Goal: Information Seeking & Learning: Check status

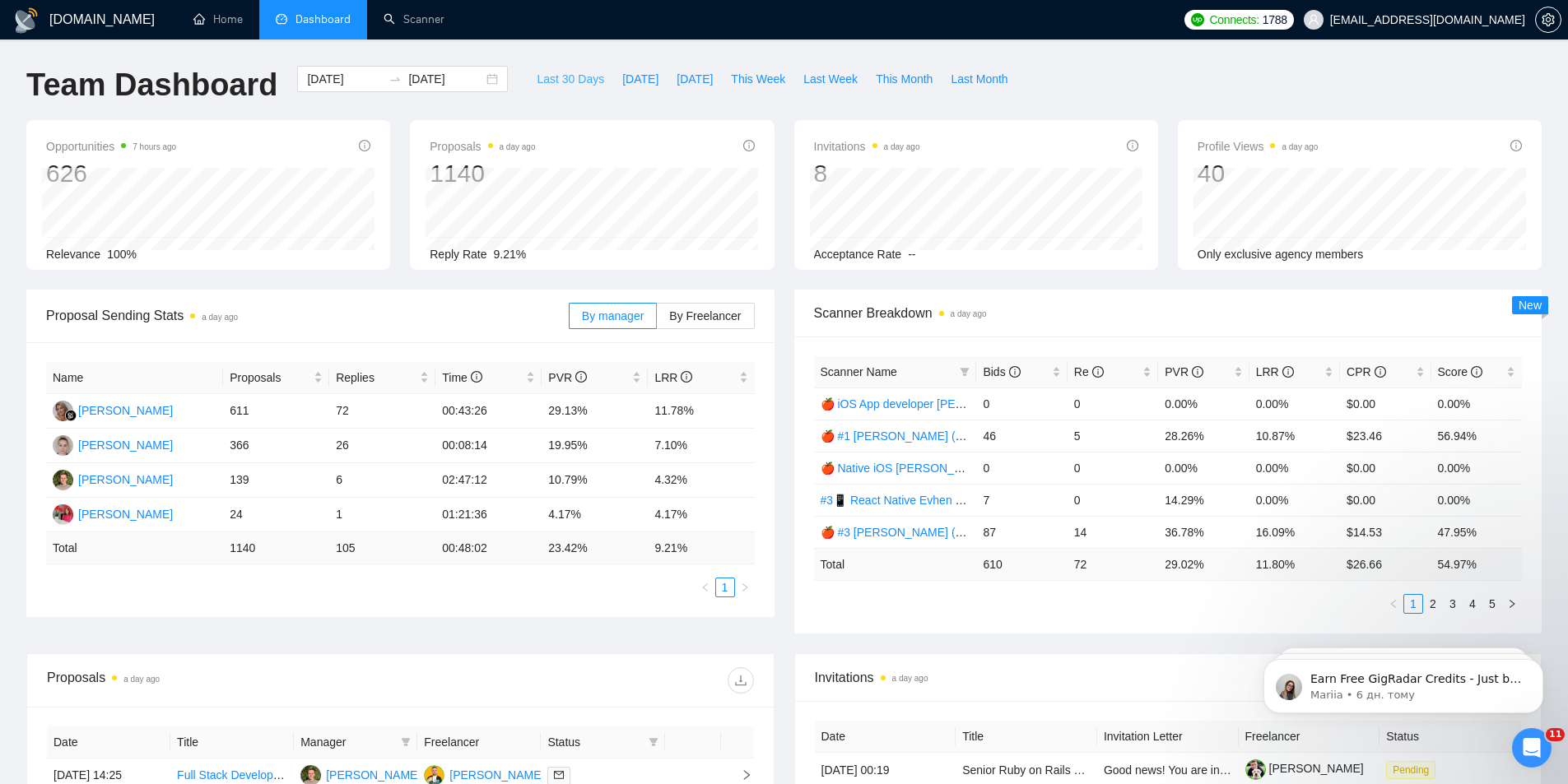
click at [565, 77] on span "Last 30 Days" at bounding box center [570, 78] width 68 height 18
type input "[DATE]"
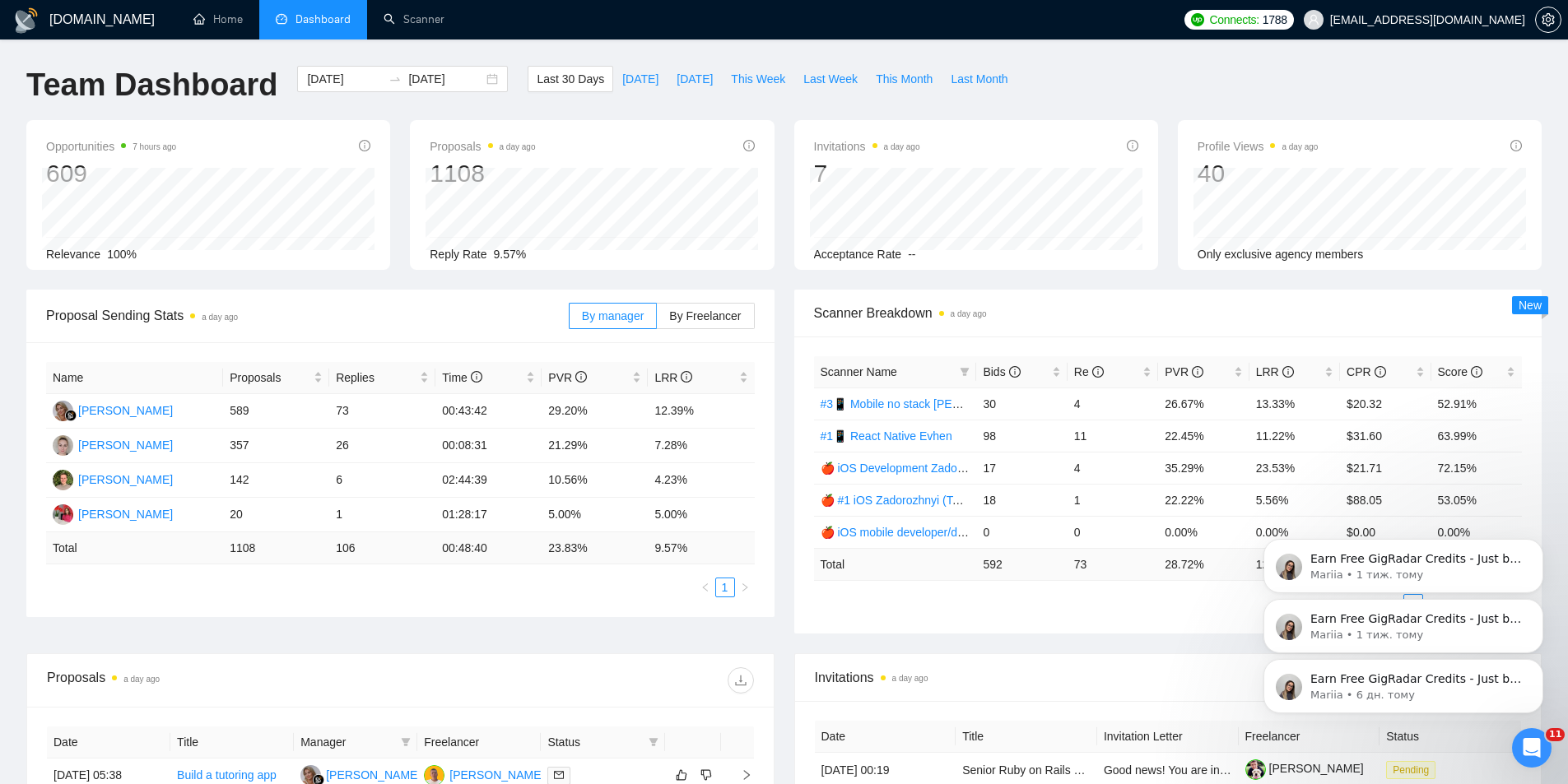
drag, startPoint x: 1539, startPoint y: 658, endPoint x: 1544, endPoint y: 669, distance: 12.1
click at [1539, 659] on button "Dismiss notification" at bounding box center [1539, 664] width 17 height 17
click at [1539, 663] on icon "Dismiss notification" at bounding box center [1538, 664] width 6 height 6
click at [1541, 665] on icon "Dismiss notification" at bounding box center [1539, 664] width 9 height 9
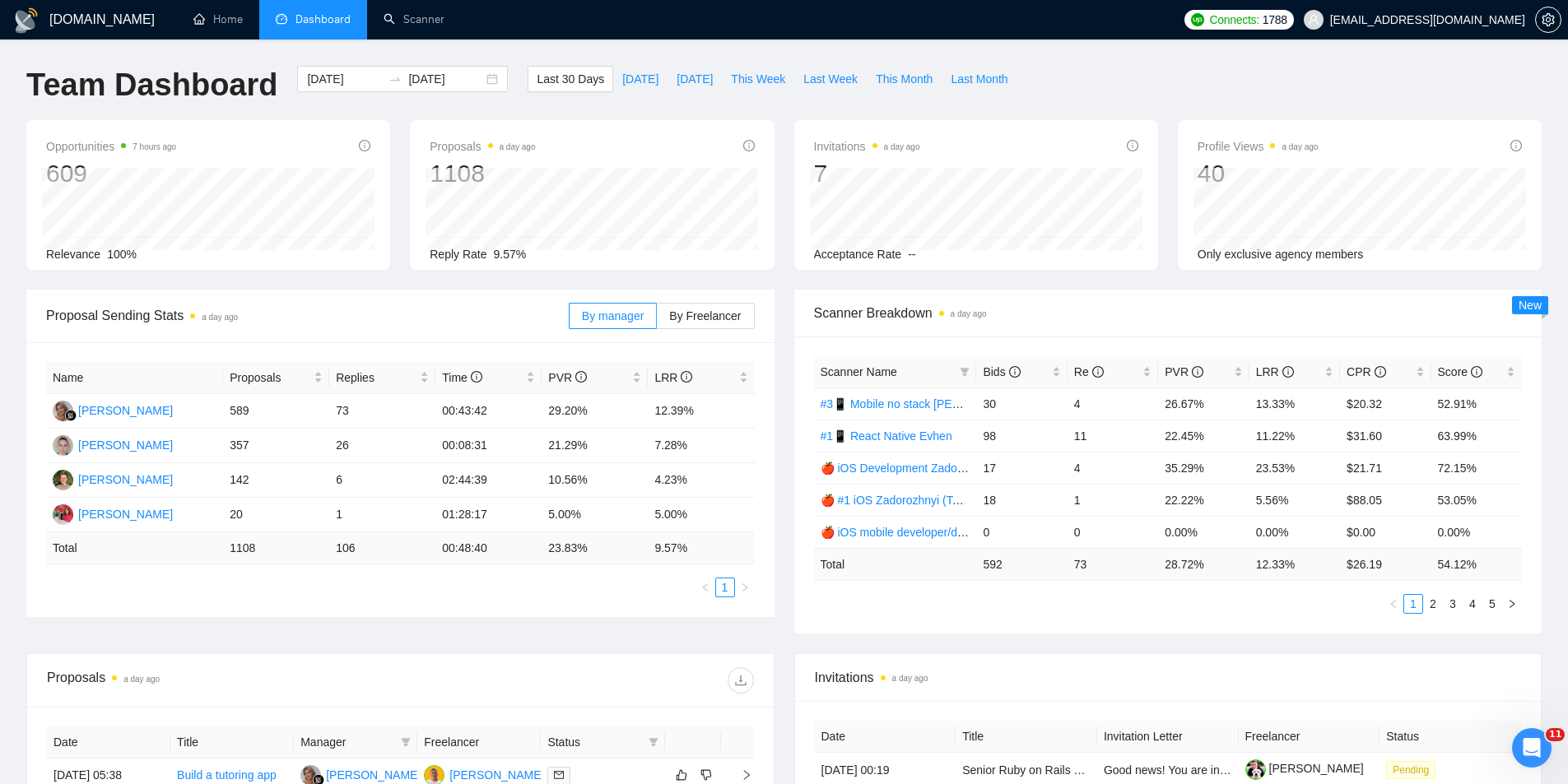
click at [785, 642] on div "Proposal Sending Stats a day ago By manager By Freelancer Name Proposals Replie…" at bounding box center [784, 471] width 1535 height 364
click at [1544, 740] on div "Відкрити програму для спілкування Intercom" at bounding box center [1529, 745] width 55 height 55
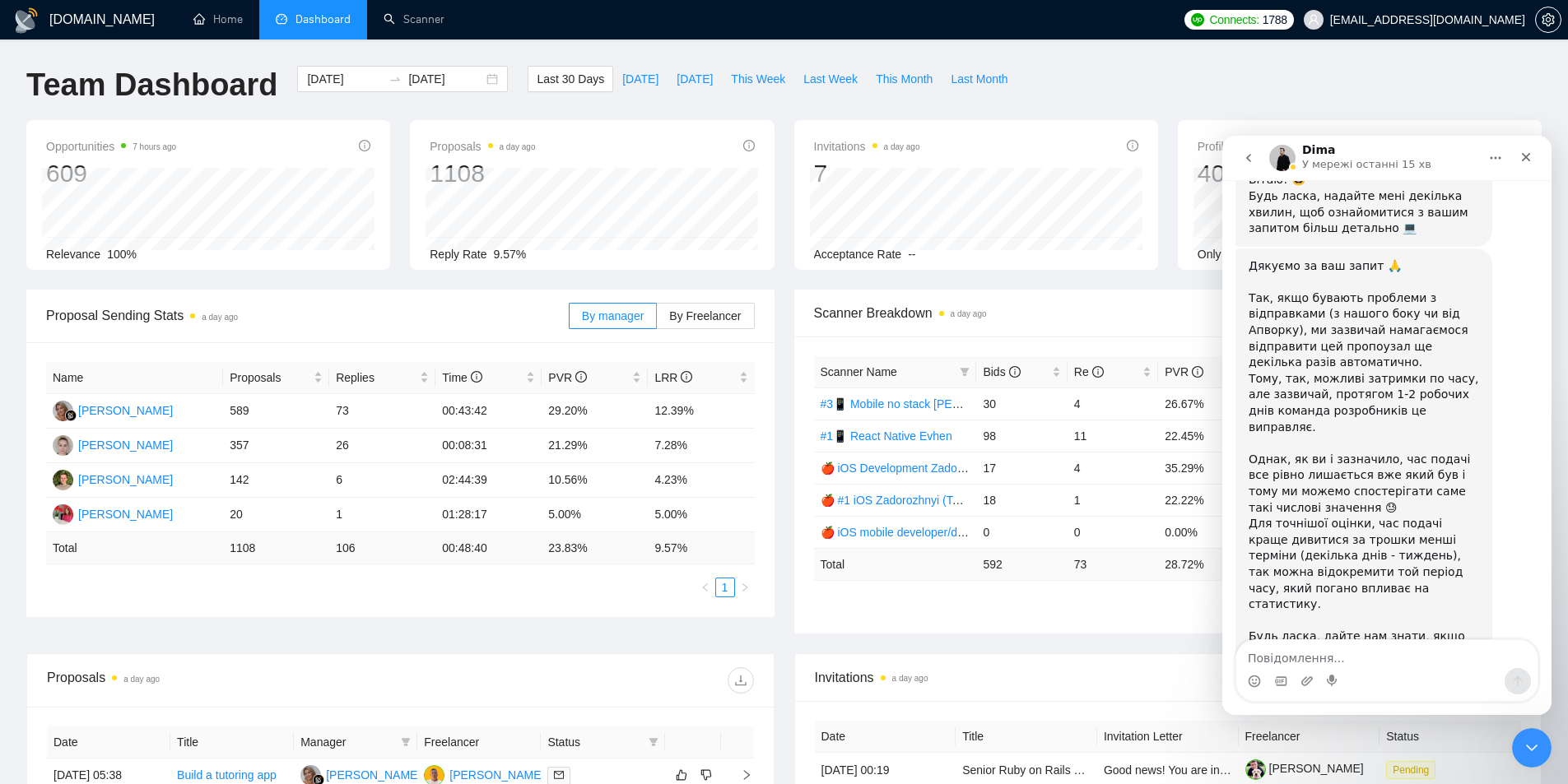
scroll to position [376, 0]
click at [767, 619] on div "Proposal Sending Stats a day ago By manager By Freelancer Name Proposals Replie…" at bounding box center [784, 471] width 1535 height 364
drag, startPoint x: 438, startPoint y: 409, endPoint x: 482, endPoint y: 411, distance: 44.0
click at [482, 411] on td "00:43:42" at bounding box center [488, 411] width 106 height 35
copy td "00:43:42"
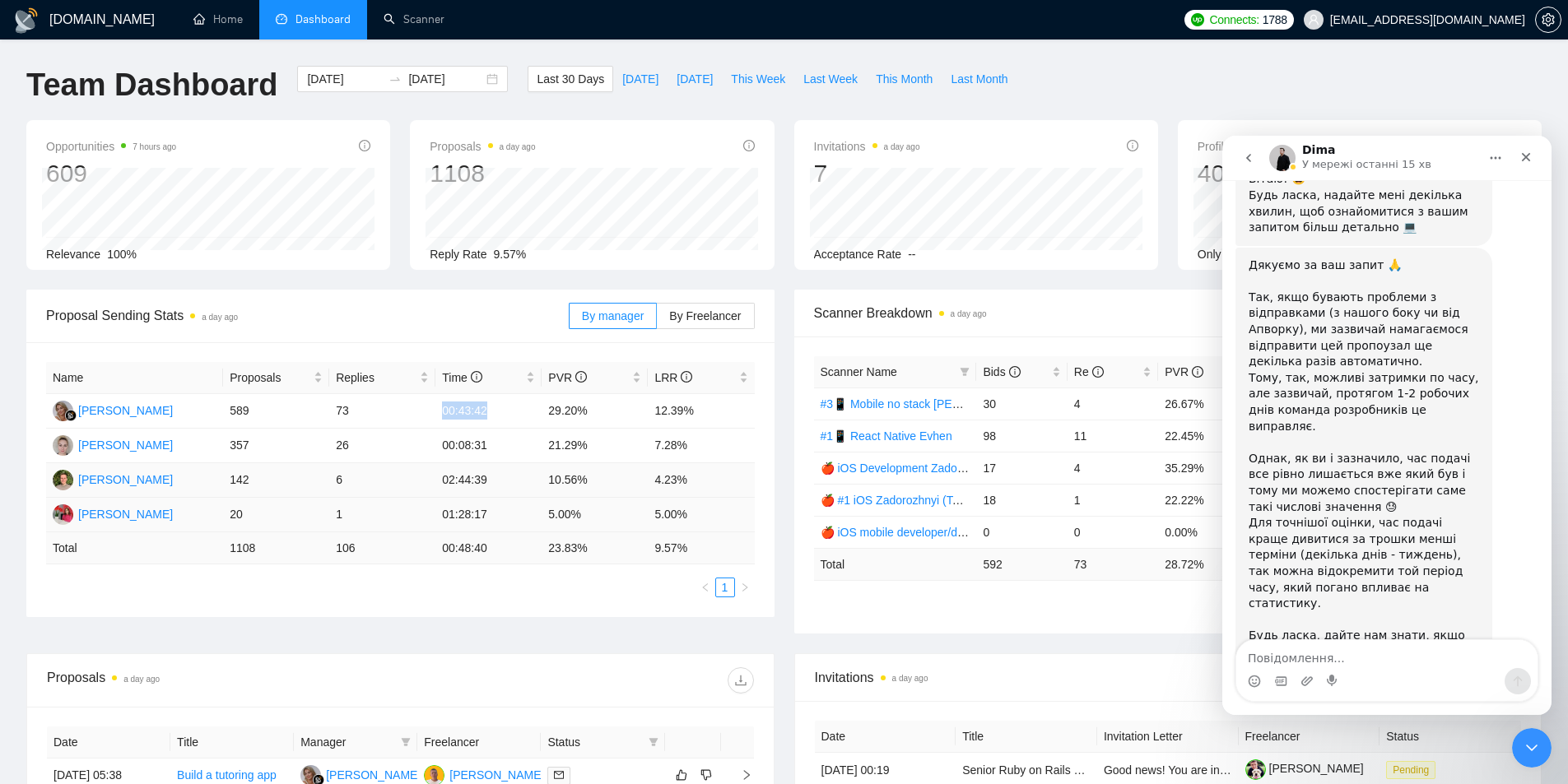
copy td "00:43:42"
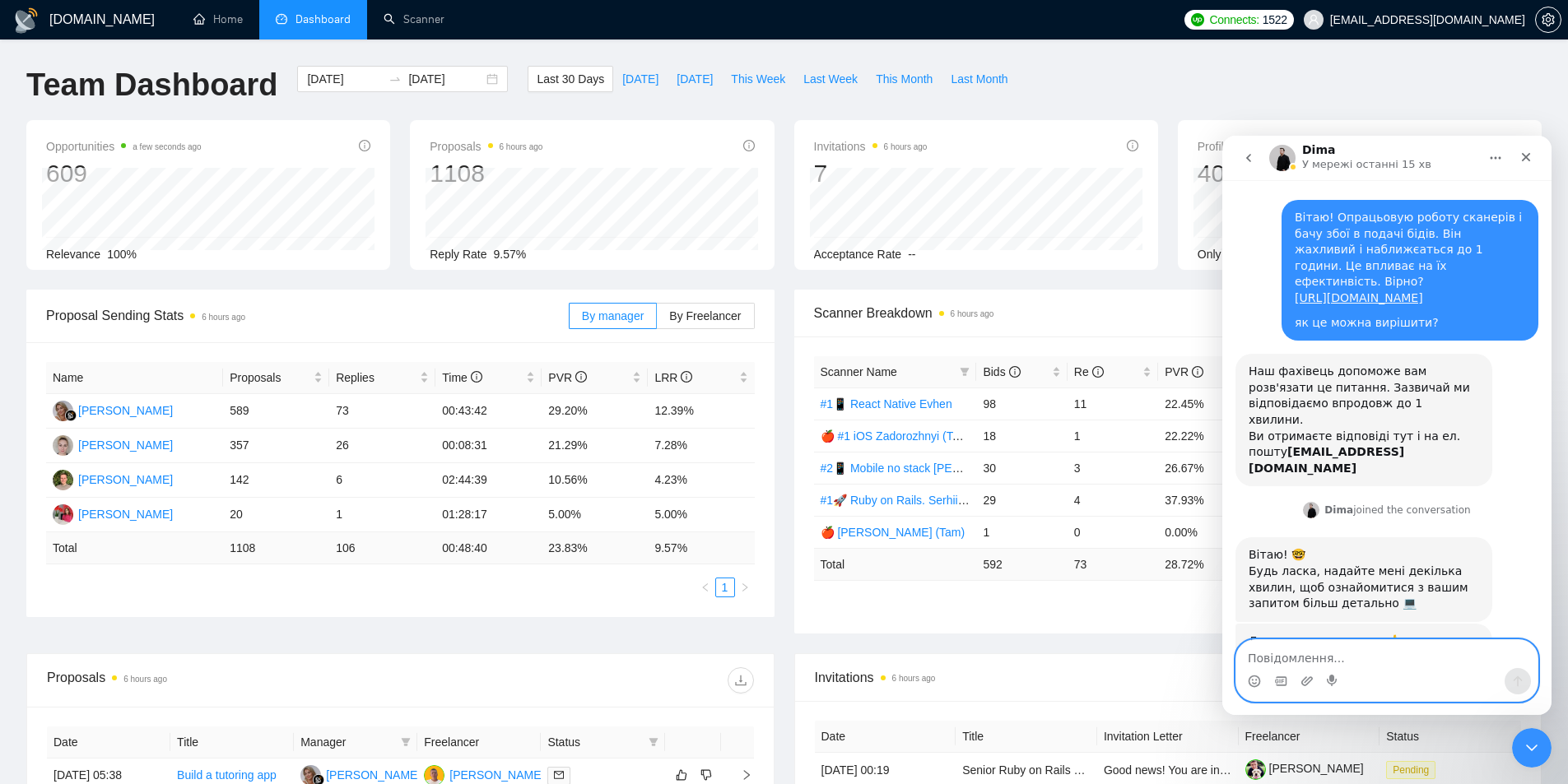
scroll to position [376, 0]
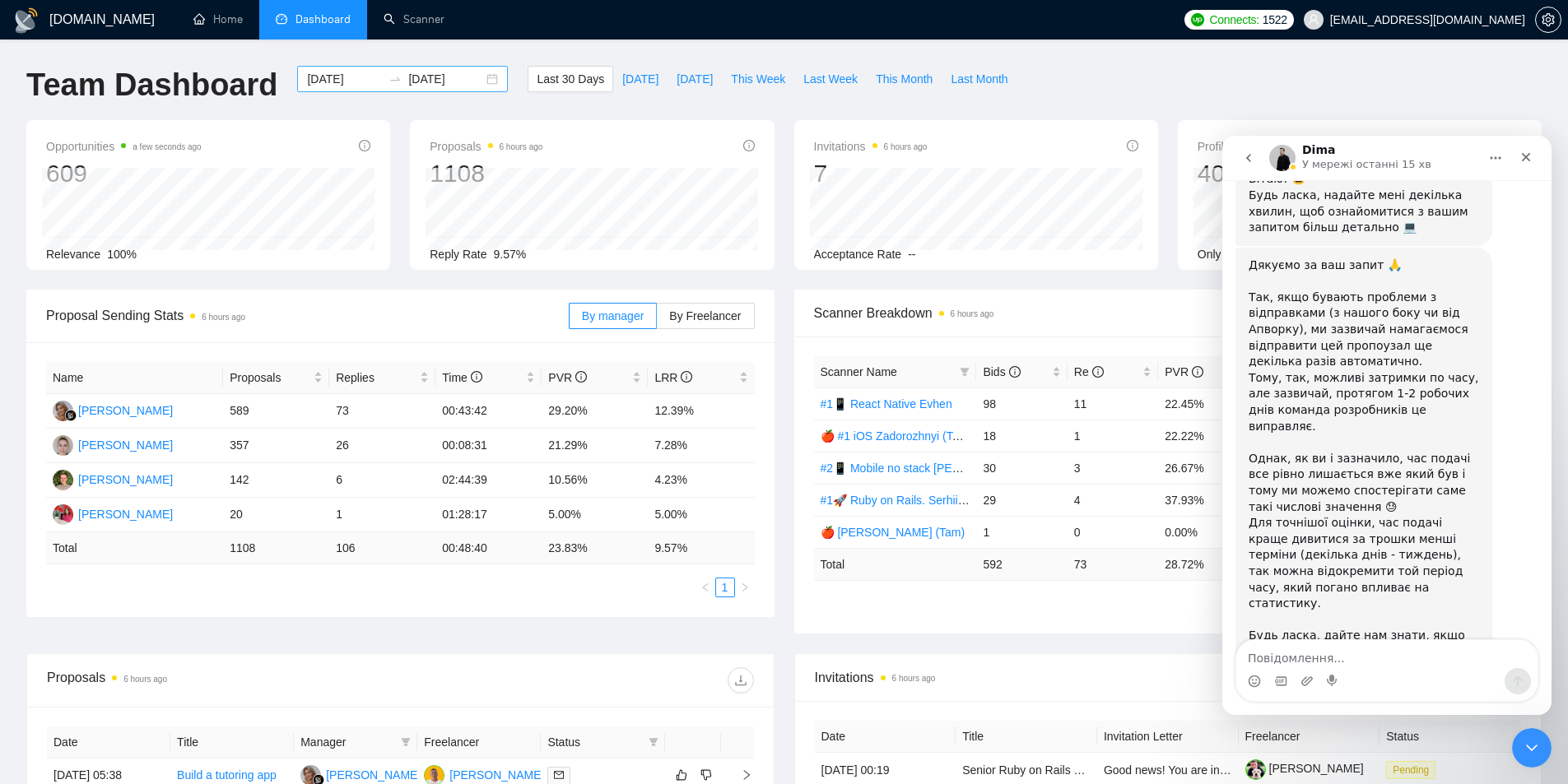
click at [419, 83] on input "[DATE]" at bounding box center [446, 78] width 75 height 18
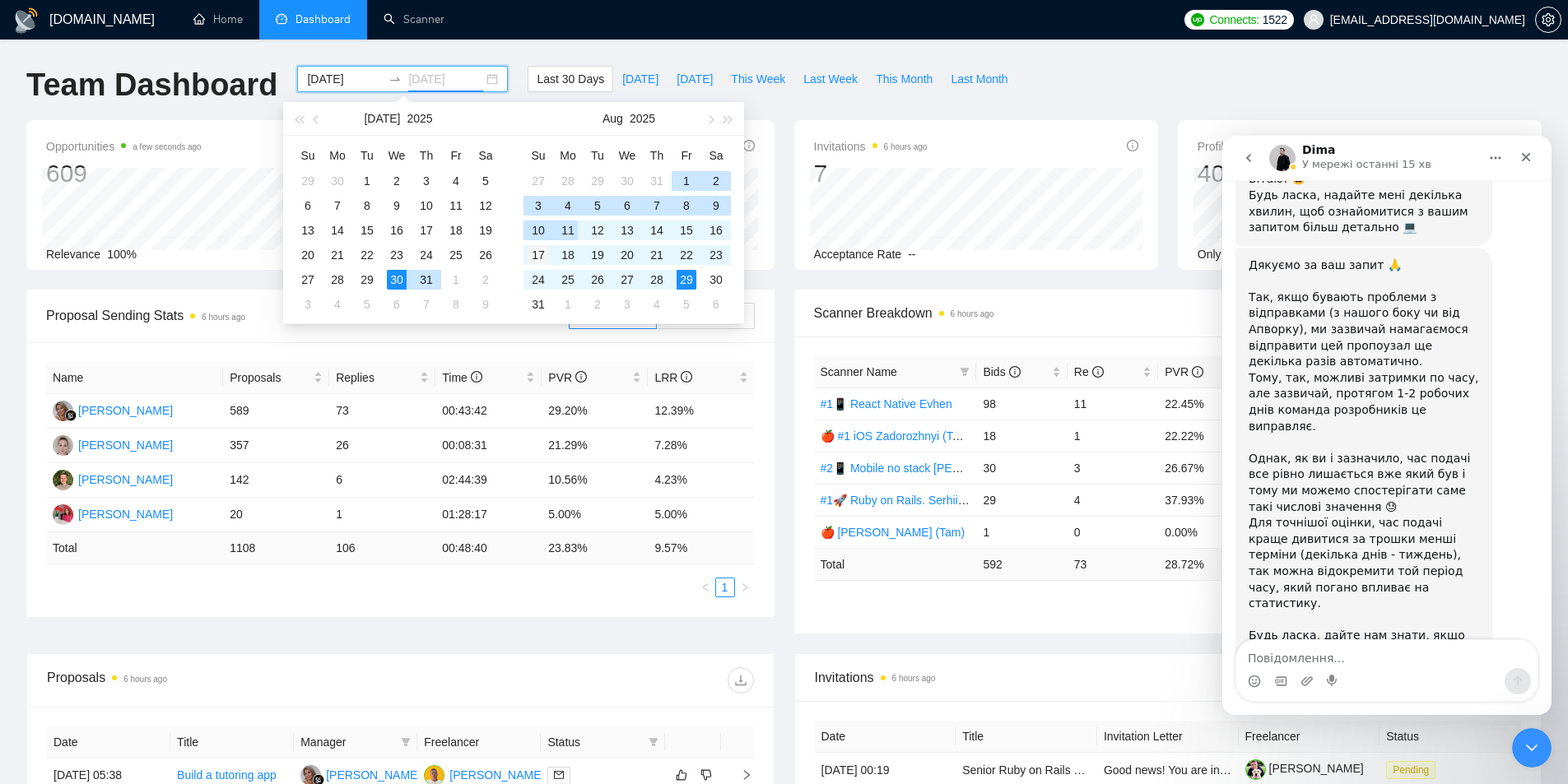
type input "2025-08-17"
click at [538, 253] on div "17" at bounding box center [538, 255] width 20 height 20
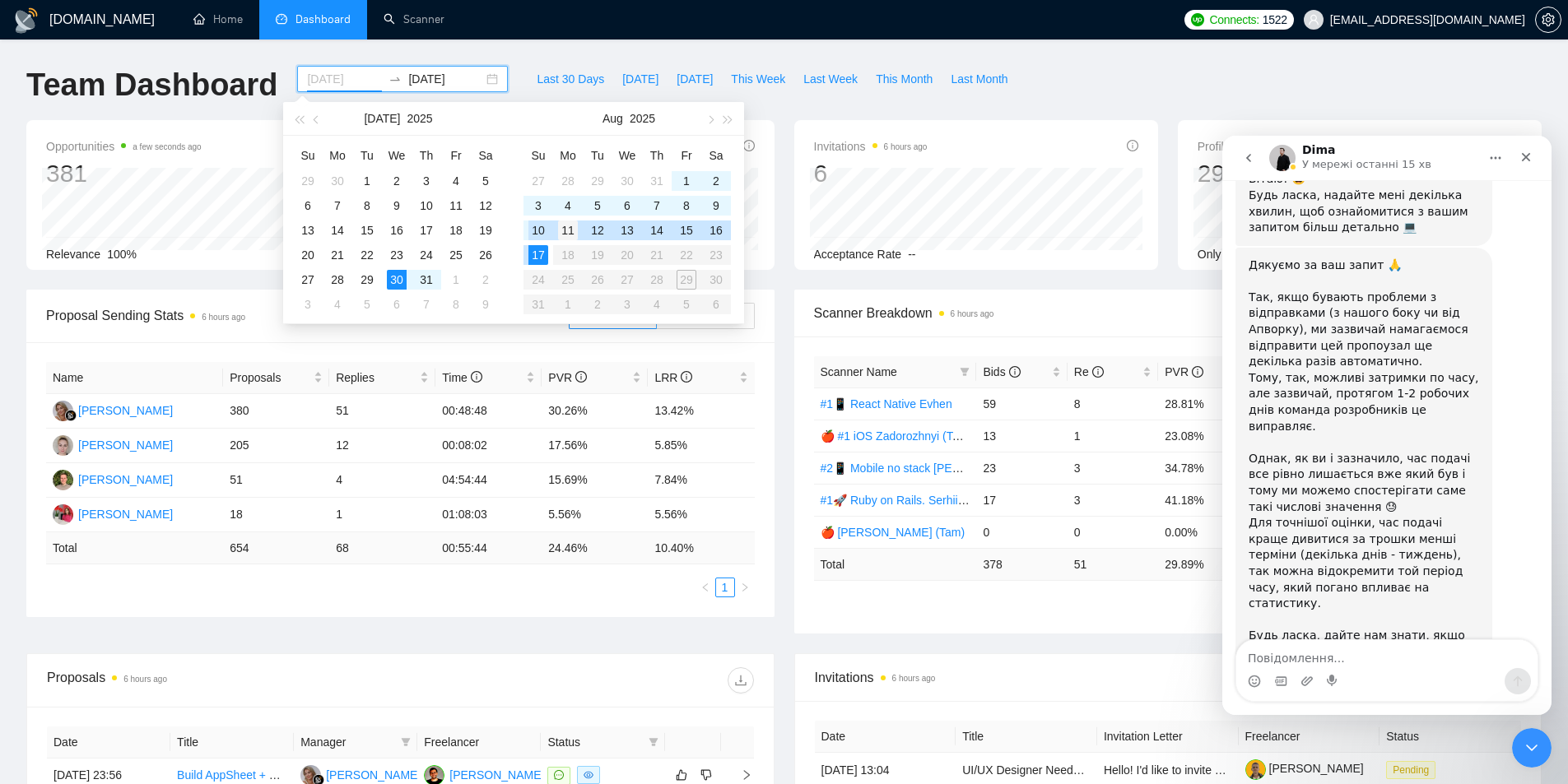
type input "2025-08-11"
click at [562, 228] on div "11" at bounding box center [567, 229] width 20 height 20
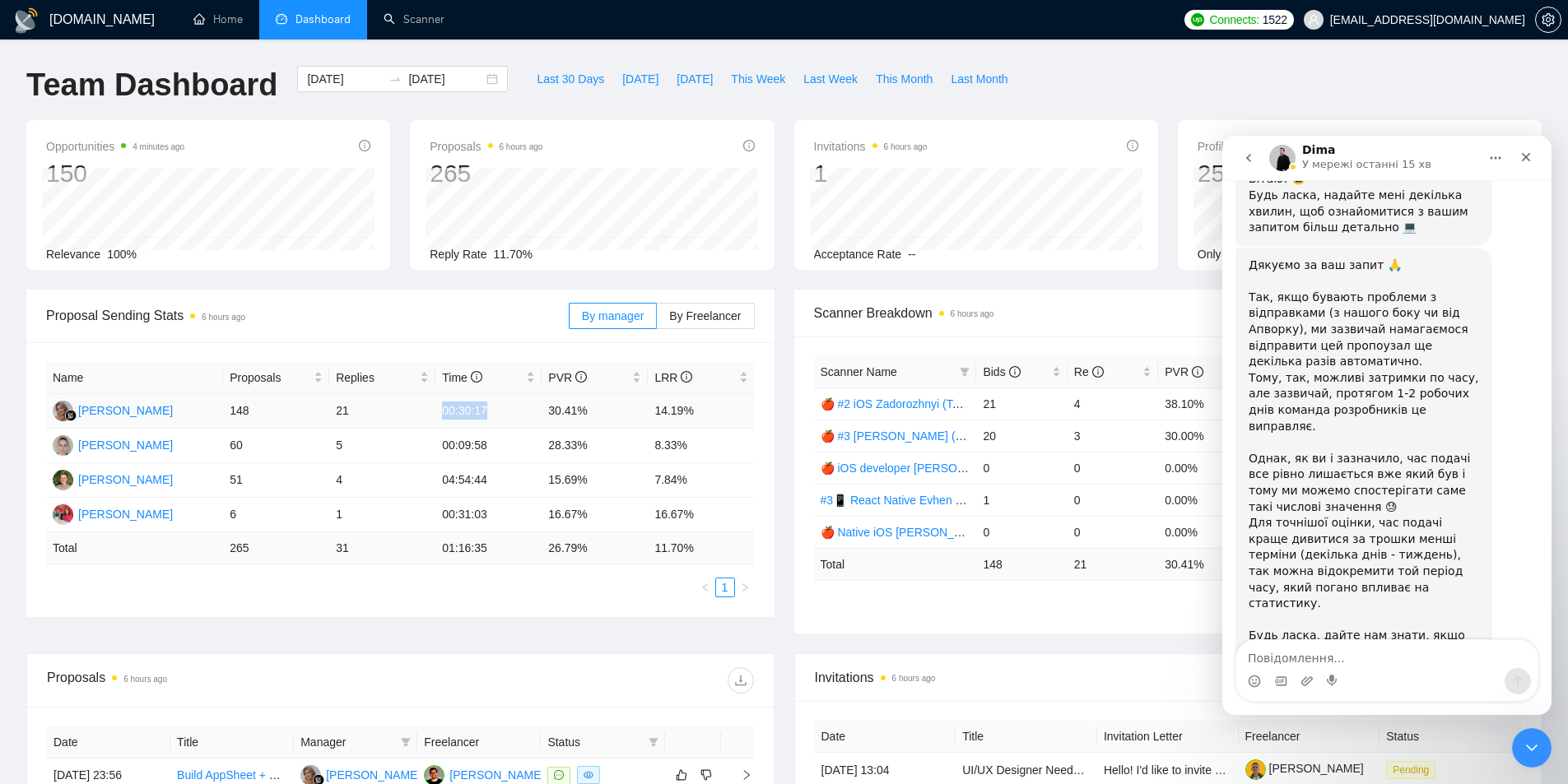
drag, startPoint x: 492, startPoint y: 412, endPoint x: 438, endPoint y: 413, distance: 54.0
click at [438, 413] on td "00:30:17" at bounding box center [488, 411] width 106 height 35
copy td "00:30:17"
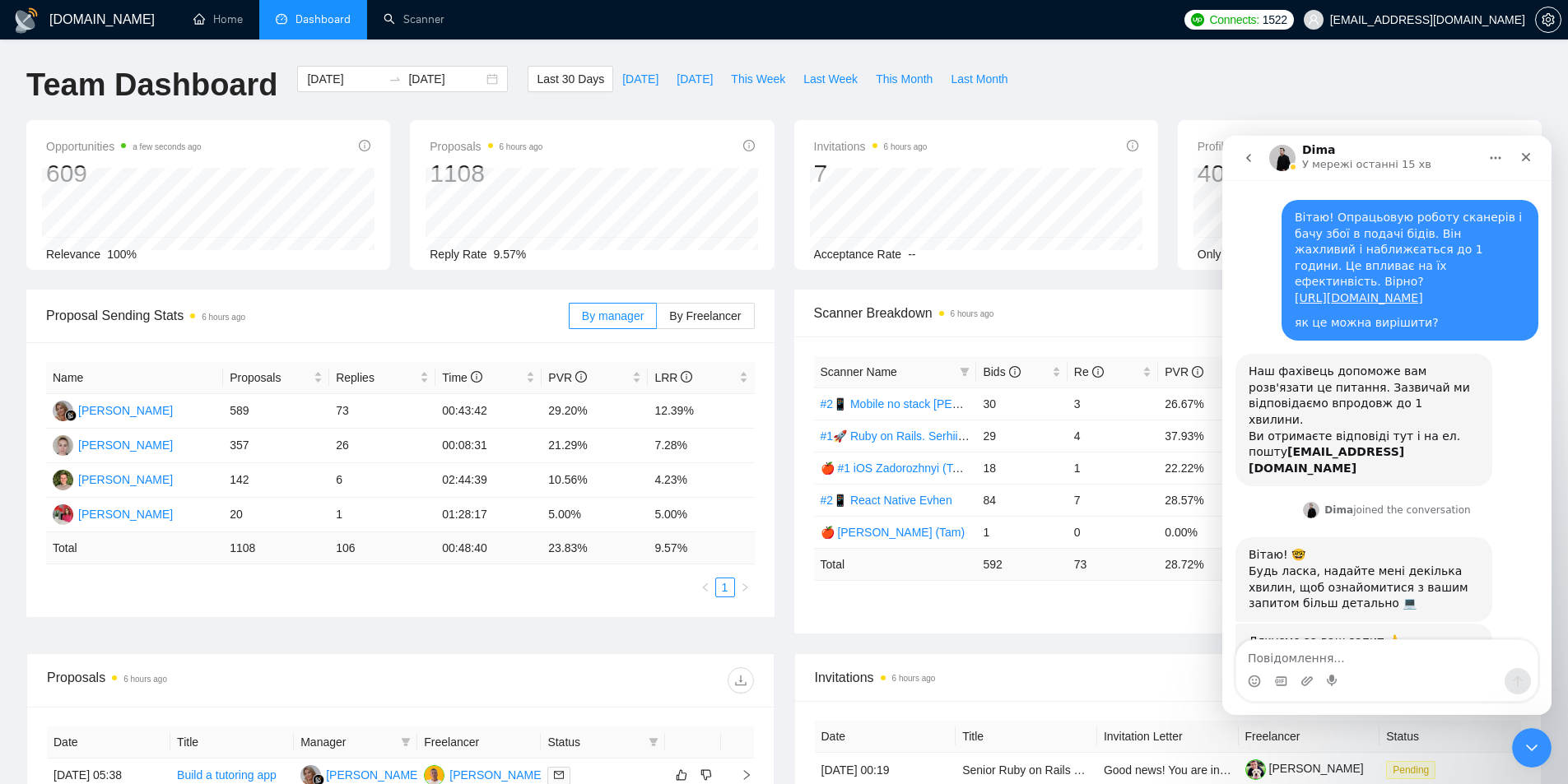
scroll to position [376, 0]
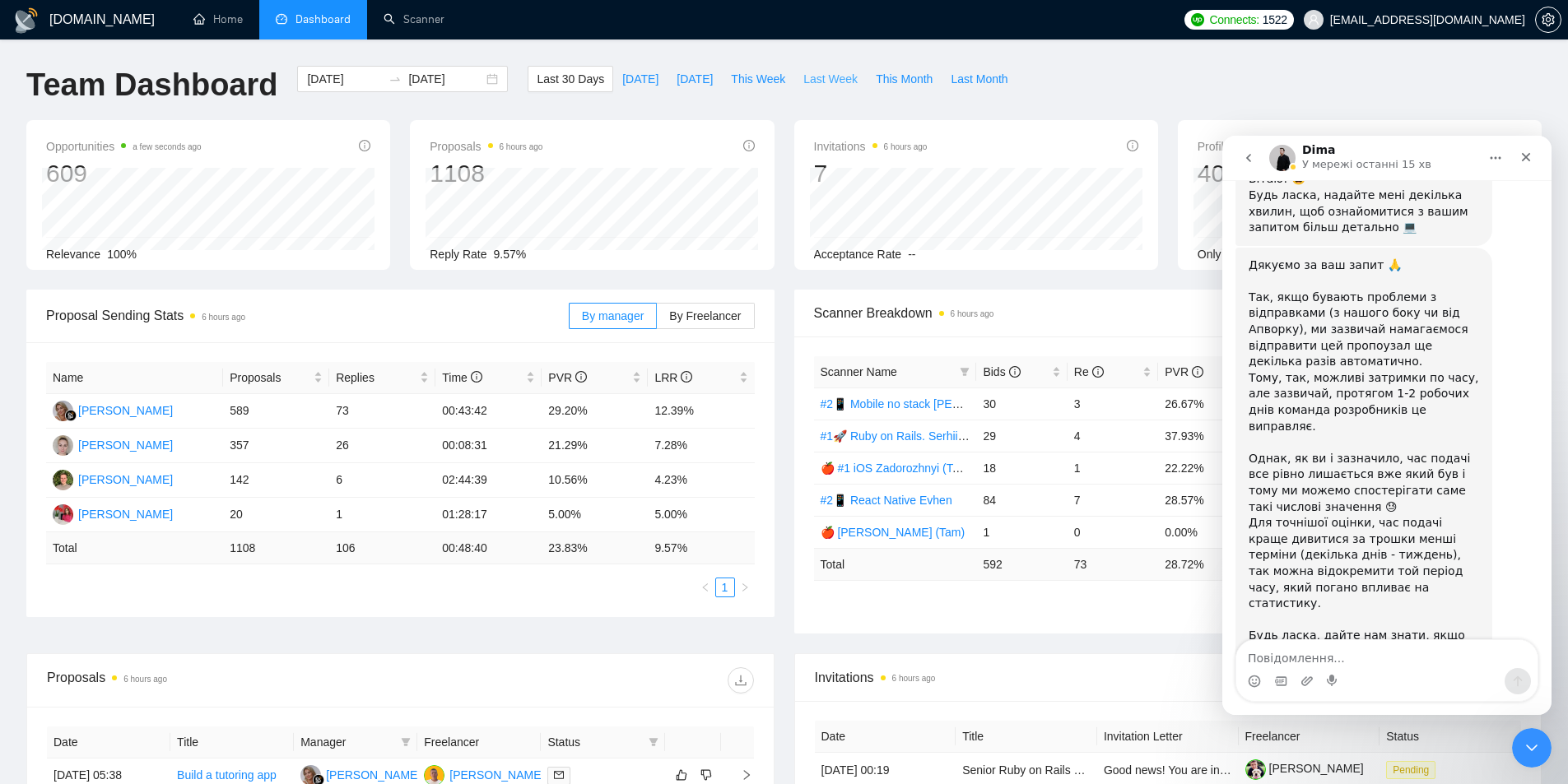
click at [818, 76] on span "Last Week" at bounding box center [831, 78] width 55 height 18
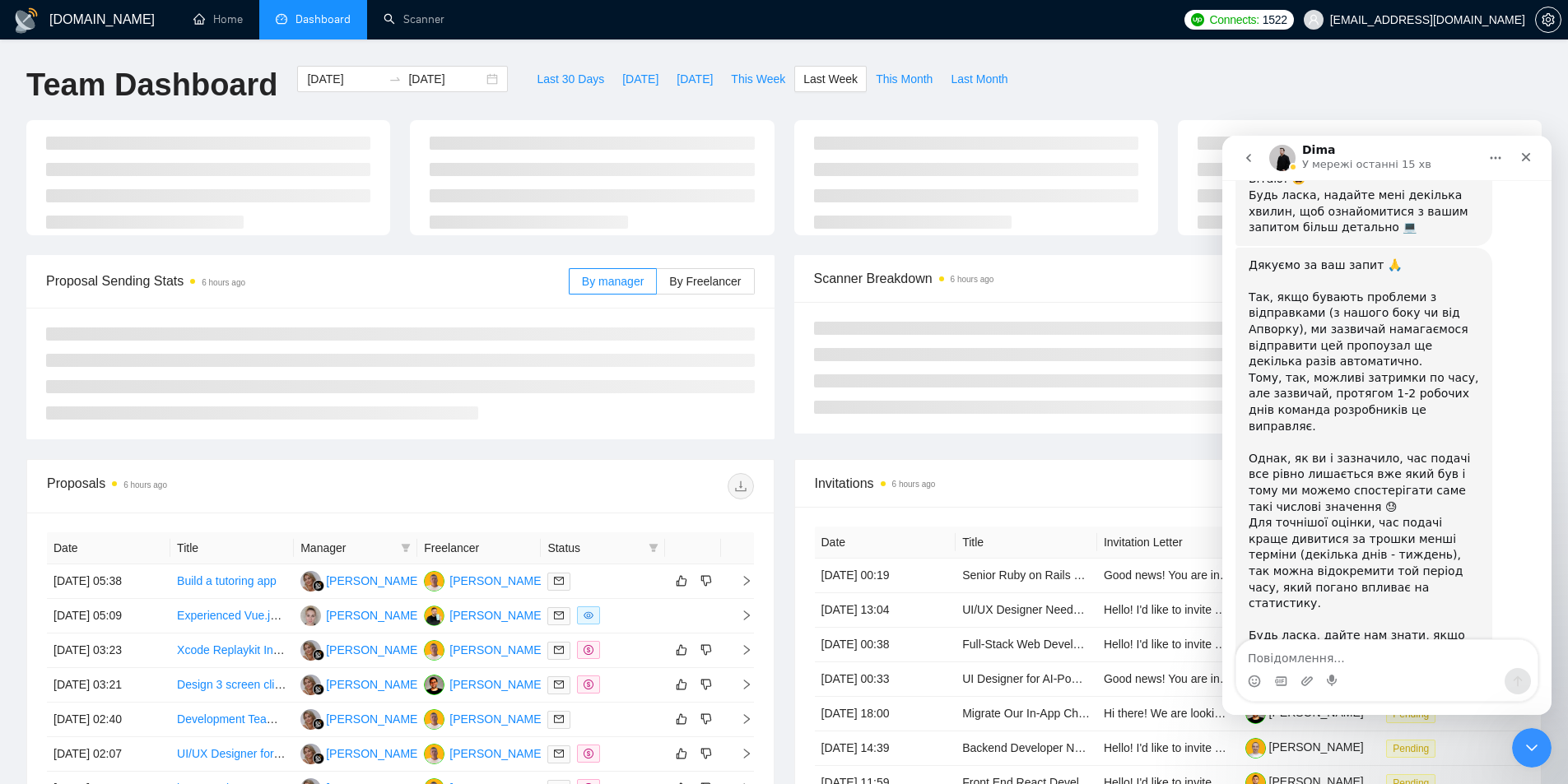
type input "[DATE]"
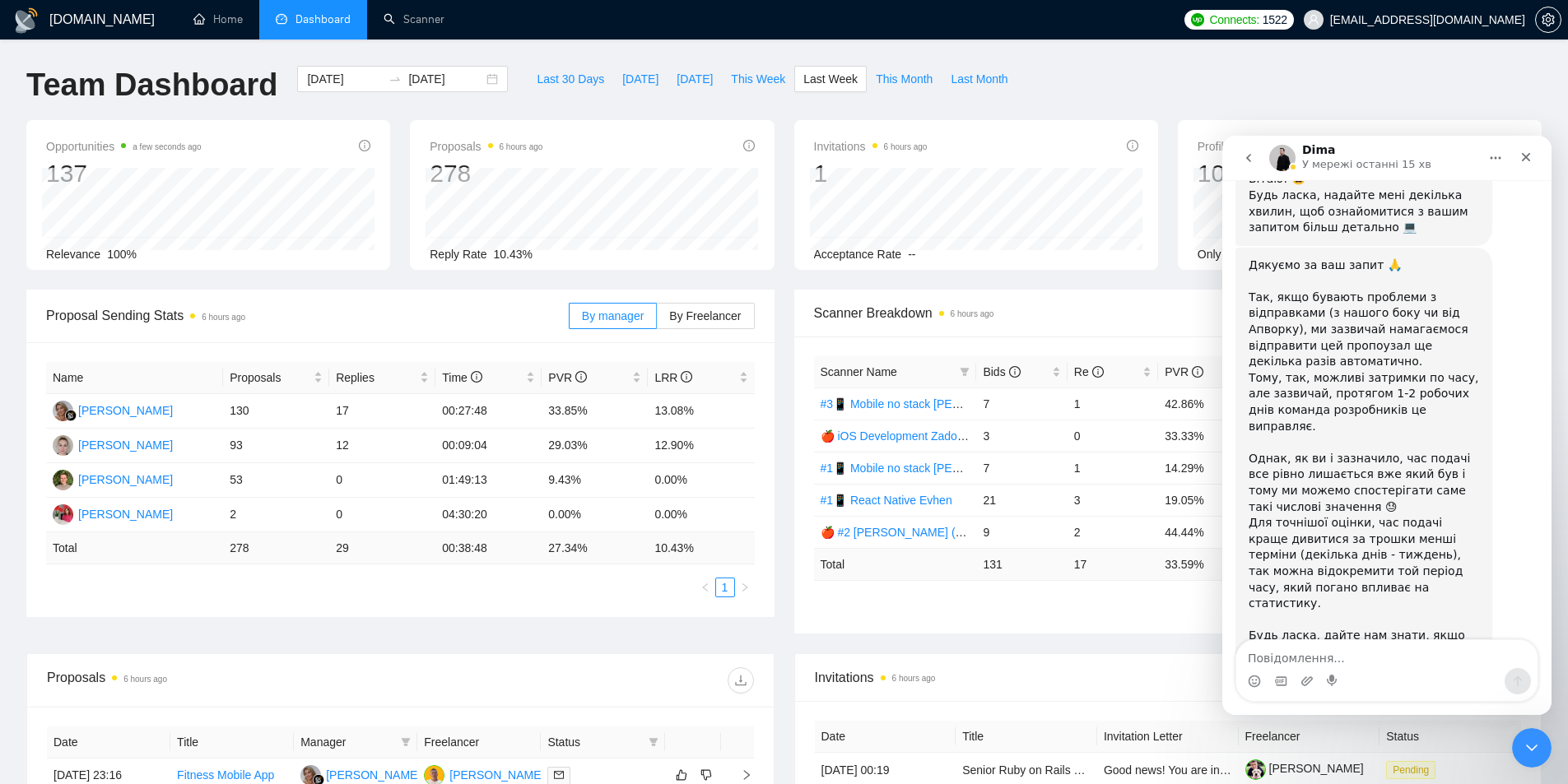
click at [781, 301] on div "Proposal Sending Stats 6 hours ago By manager By Freelancer Name Proposals Repl…" at bounding box center [400, 453] width 768 height 327
click at [1320, 658] on textarea "Повідомлення..." at bounding box center [1386, 654] width 301 height 28
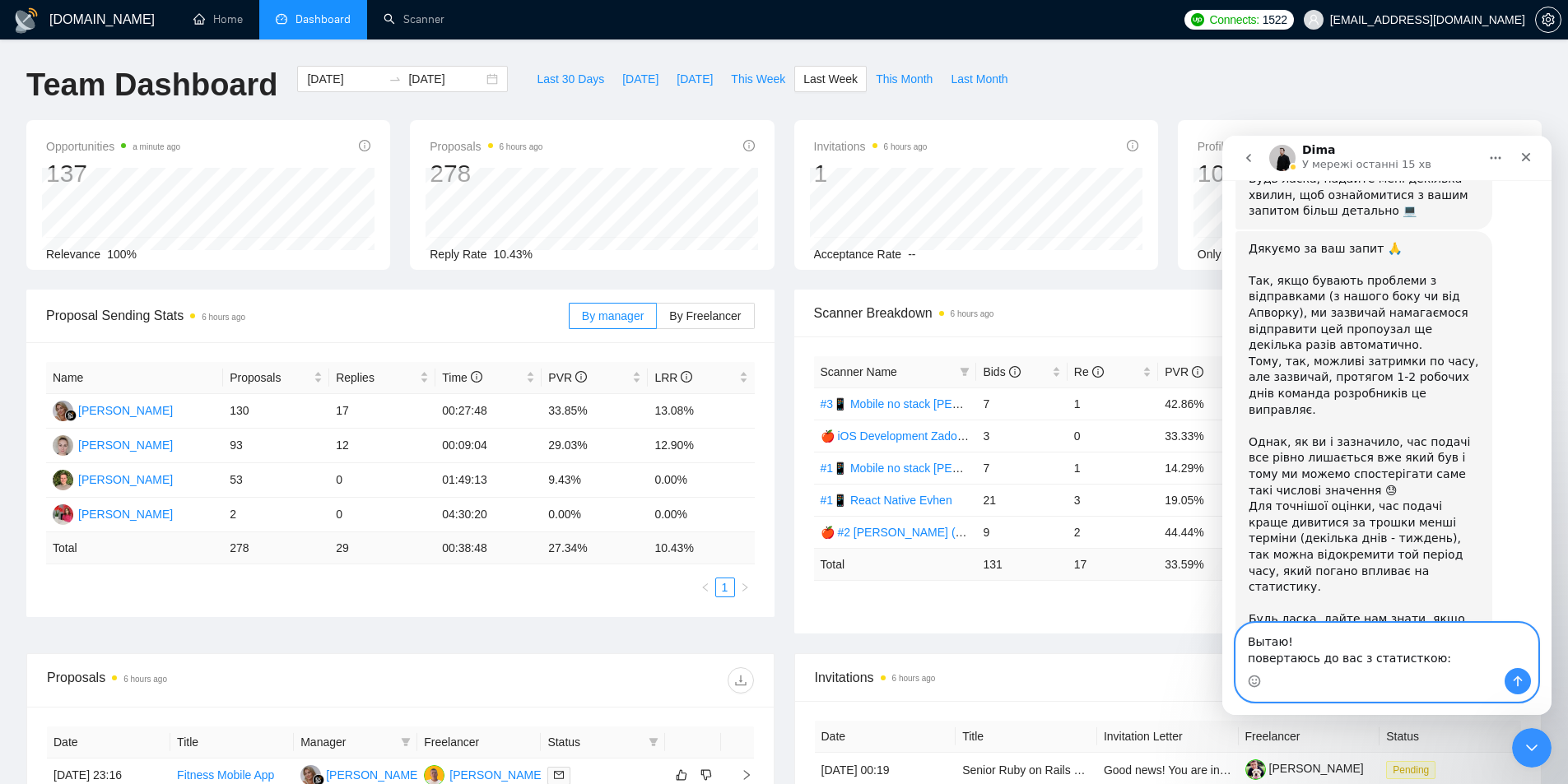
scroll to position [409, 0]
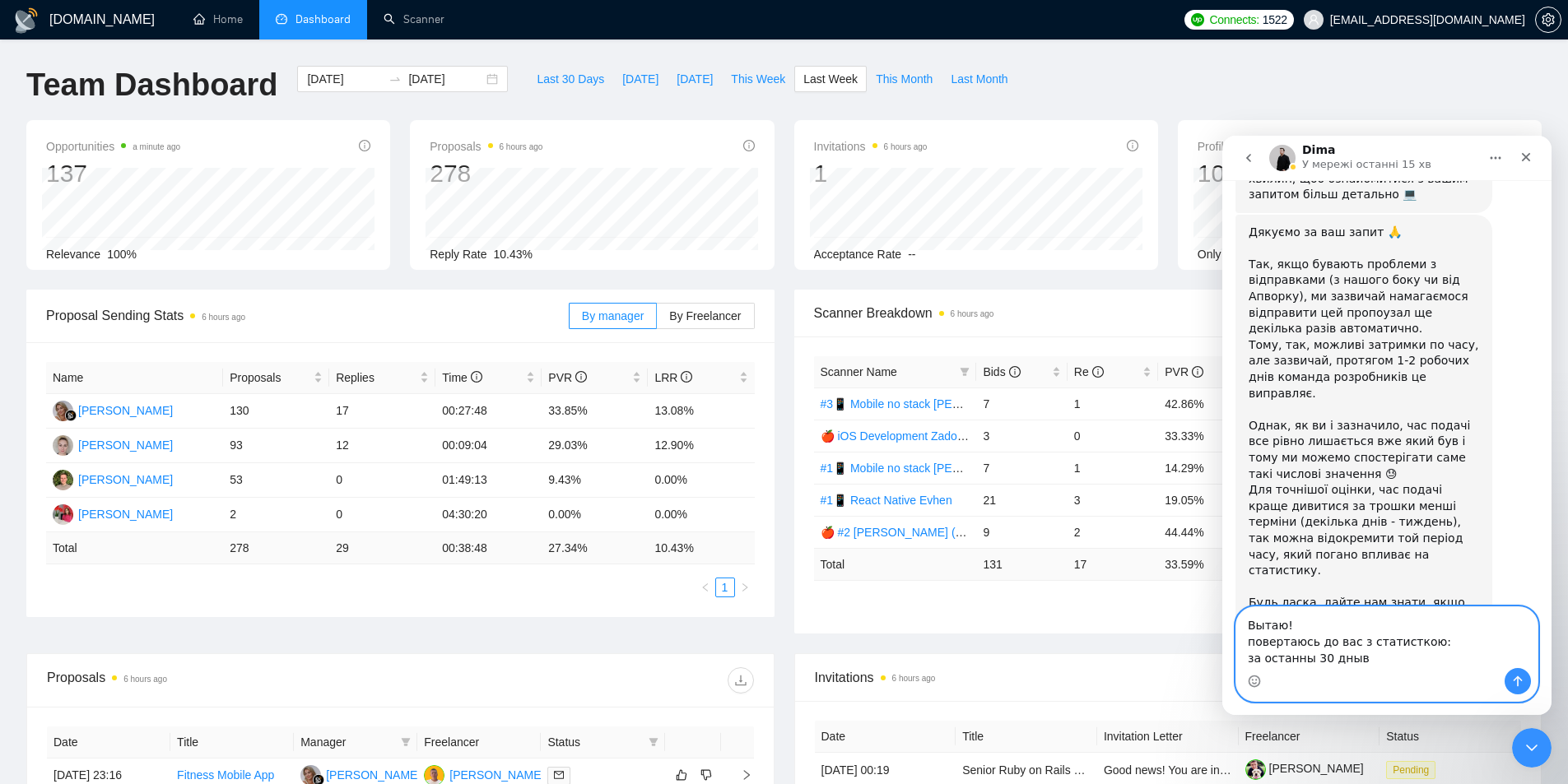
click at [1302, 655] on textarea "Вытаю! повертаюсь до вас з статисткою: за останны 30 дныв" at bounding box center [1386, 637] width 301 height 61
click at [1333, 659] on textarea "Вытаю! повертаюсь до вас з статисткою: за останні 30 дныв" at bounding box center [1386, 637] width 301 height 61
click at [1354, 662] on textarea "Вытаю! повертаюсь до вас з статисткою: за останні 30 днів" at bounding box center [1386, 637] width 301 height 61
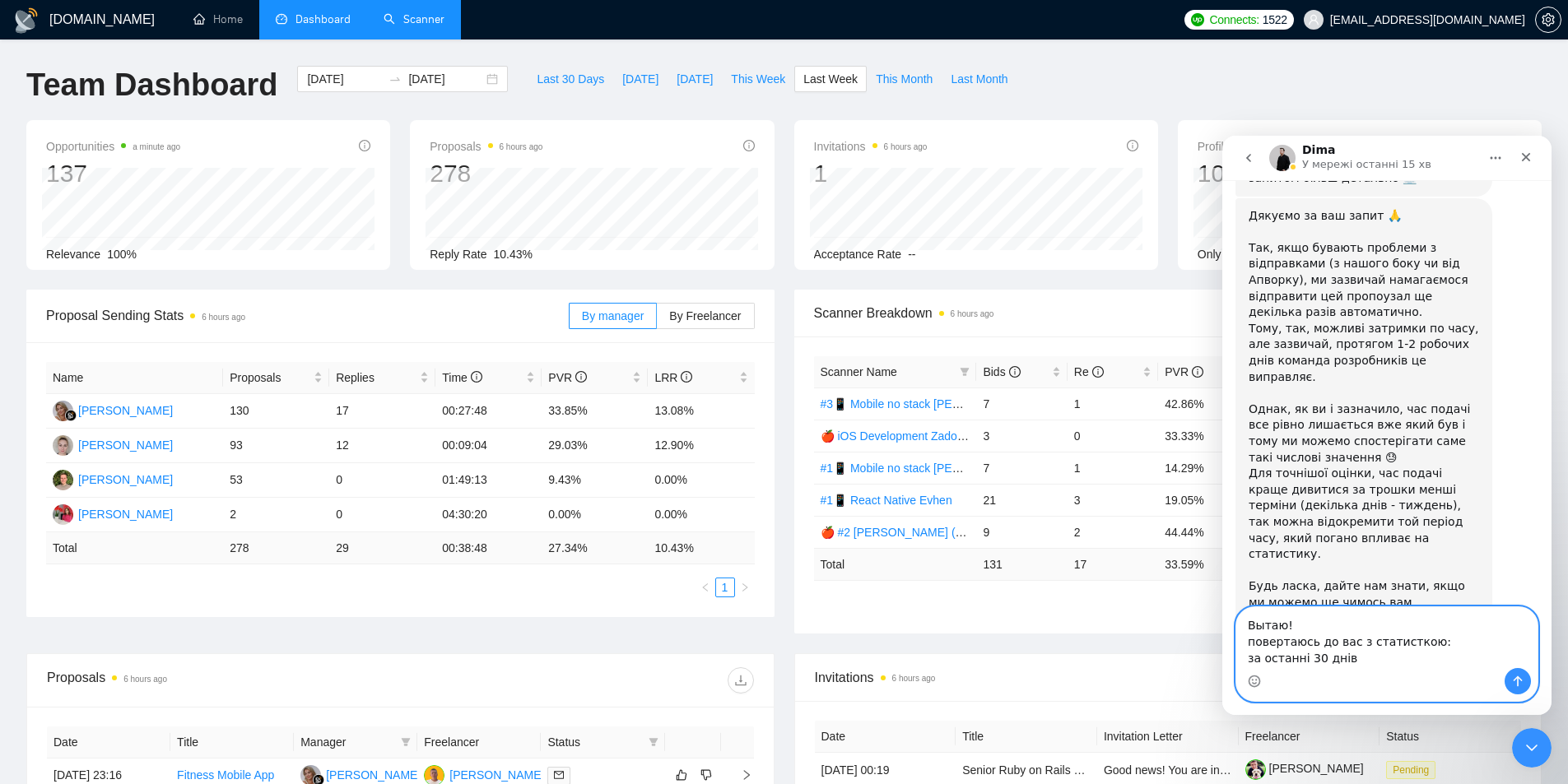
type textarea "Вытаю! повертаюсь до вас з статисткою: за останні 30 днів"
click at [1296, 641] on textarea "Вытаю! повертаюсь до вас з статисткою: за останні 30 днів" at bounding box center [1386, 637] width 301 height 61
click at [786, 282] on div "Opportunities 3 minutes ago 137 Relevance 100% Proposals 6 hours ago 278 [DATE]…" at bounding box center [784, 205] width 1535 height 169
drag, startPoint x: 427, startPoint y: 429, endPoint x: 440, endPoint y: 410, distance: 23.0
click at [440, 410] on td "00:27:48" at bounding box center [488, 411] width 106 height 35
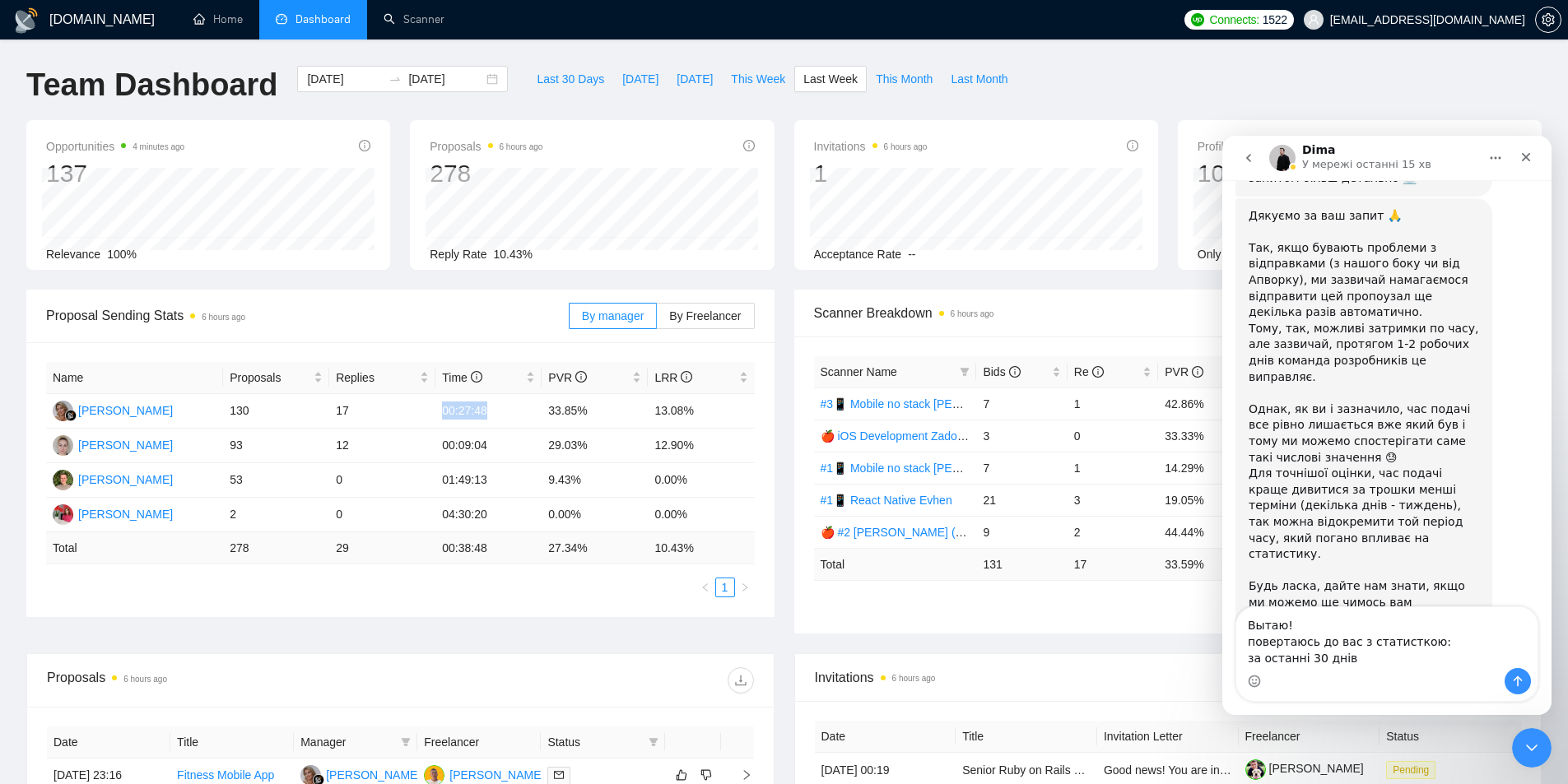
copy td "00:27:48"
click at [738, 76] on span "This Week" at bounding box center [758, 78] width 55 height 18
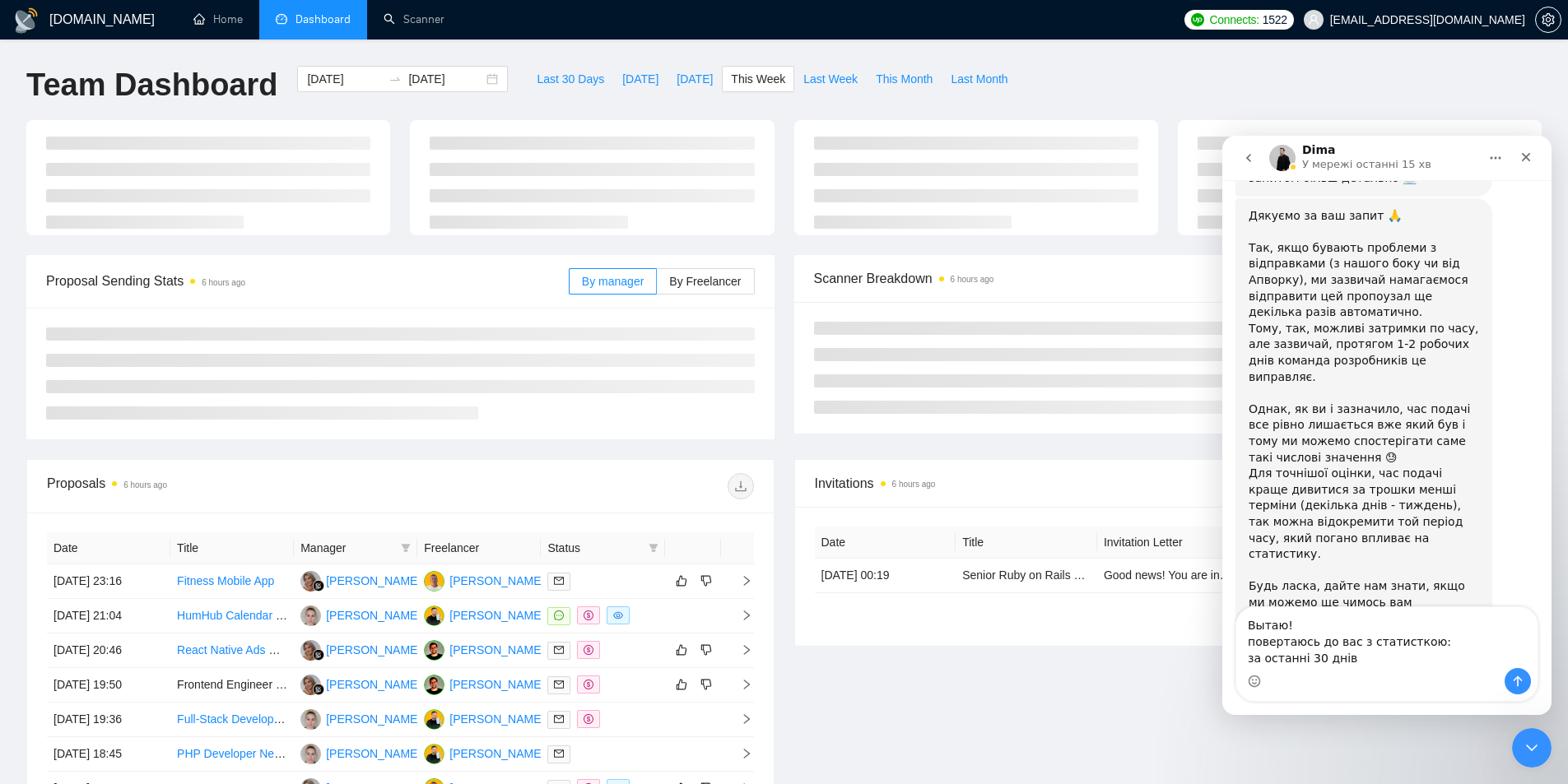
type input "[DATE]"
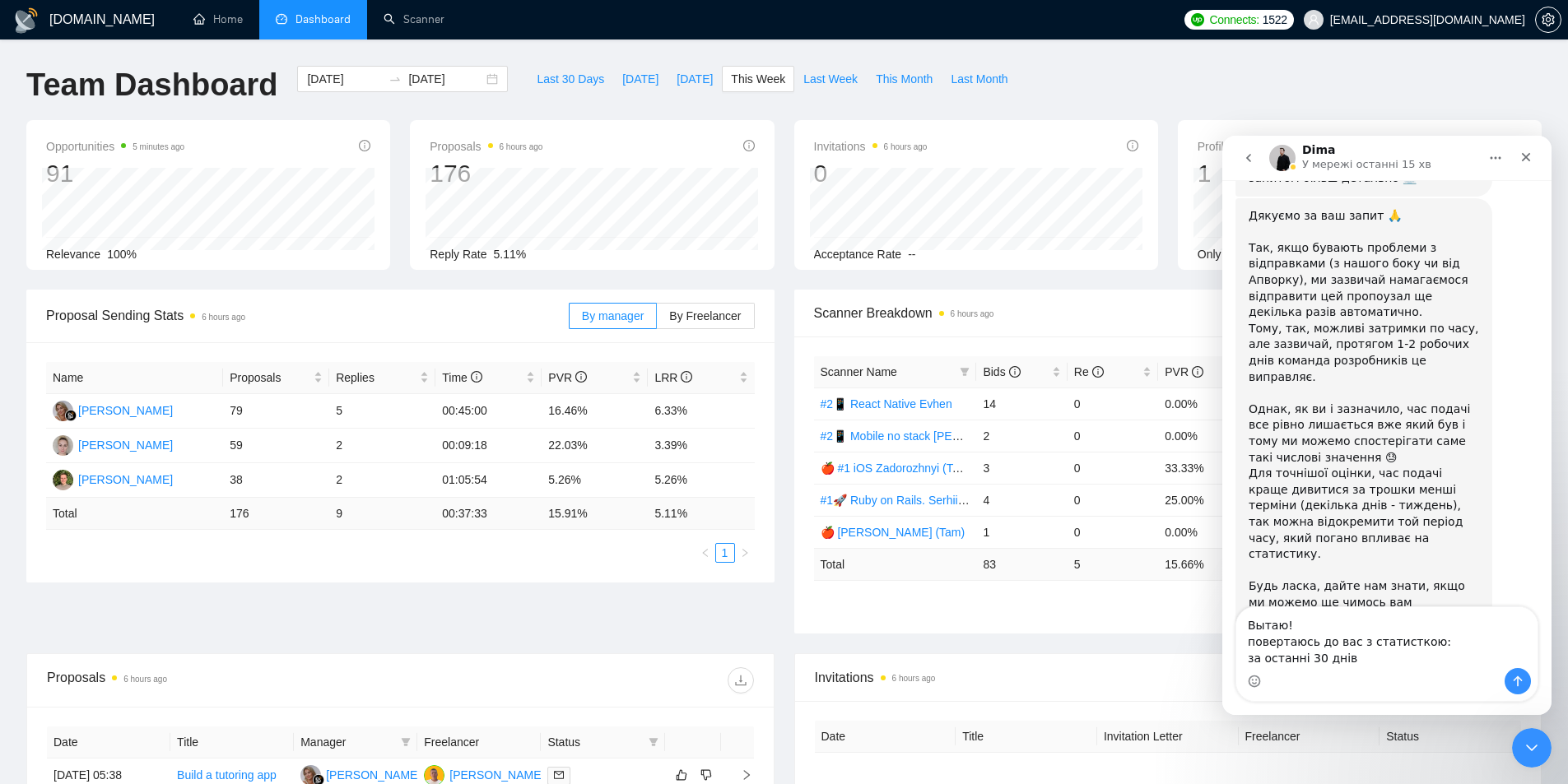
click at [775, 280] on div "Opportunities 5 minutes ago 91 Relevance 100% Proposals 6 hours ago 176 [DATE] …" at bounding box center [784, 205] width 1535 height 169
click at [1534, 154] on div "Закрити" at bounding box center [1525, 156] width 29 height 29
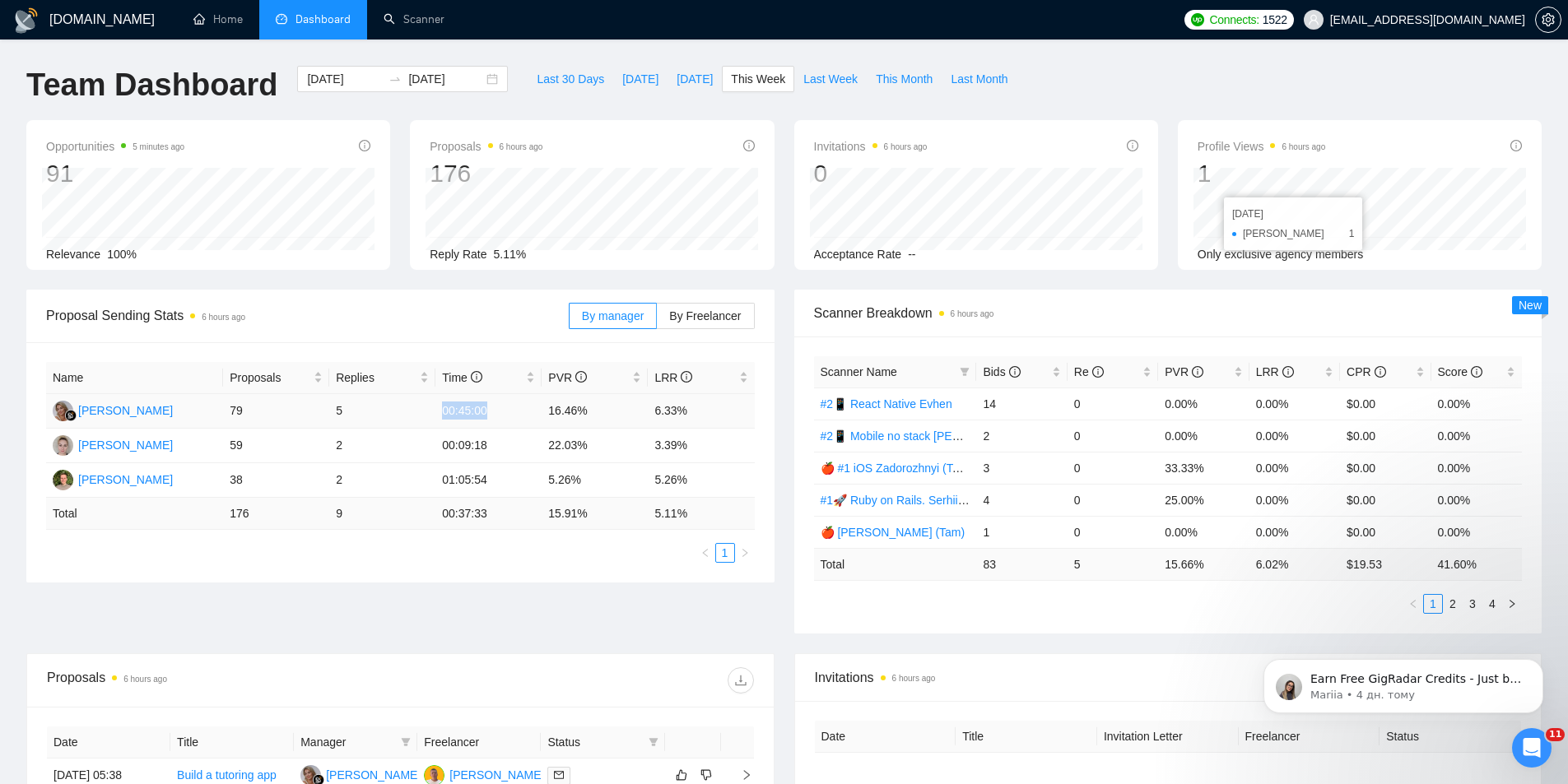
drag, startPoint x: 490, startPoint y: 409, endPoint x: 414, endPoint y: 419, distance: 76.7
click at [438, 412] on td "00:45:00" at bounding box center [488, 411] width 106 height 35
copy td "00:45:00"
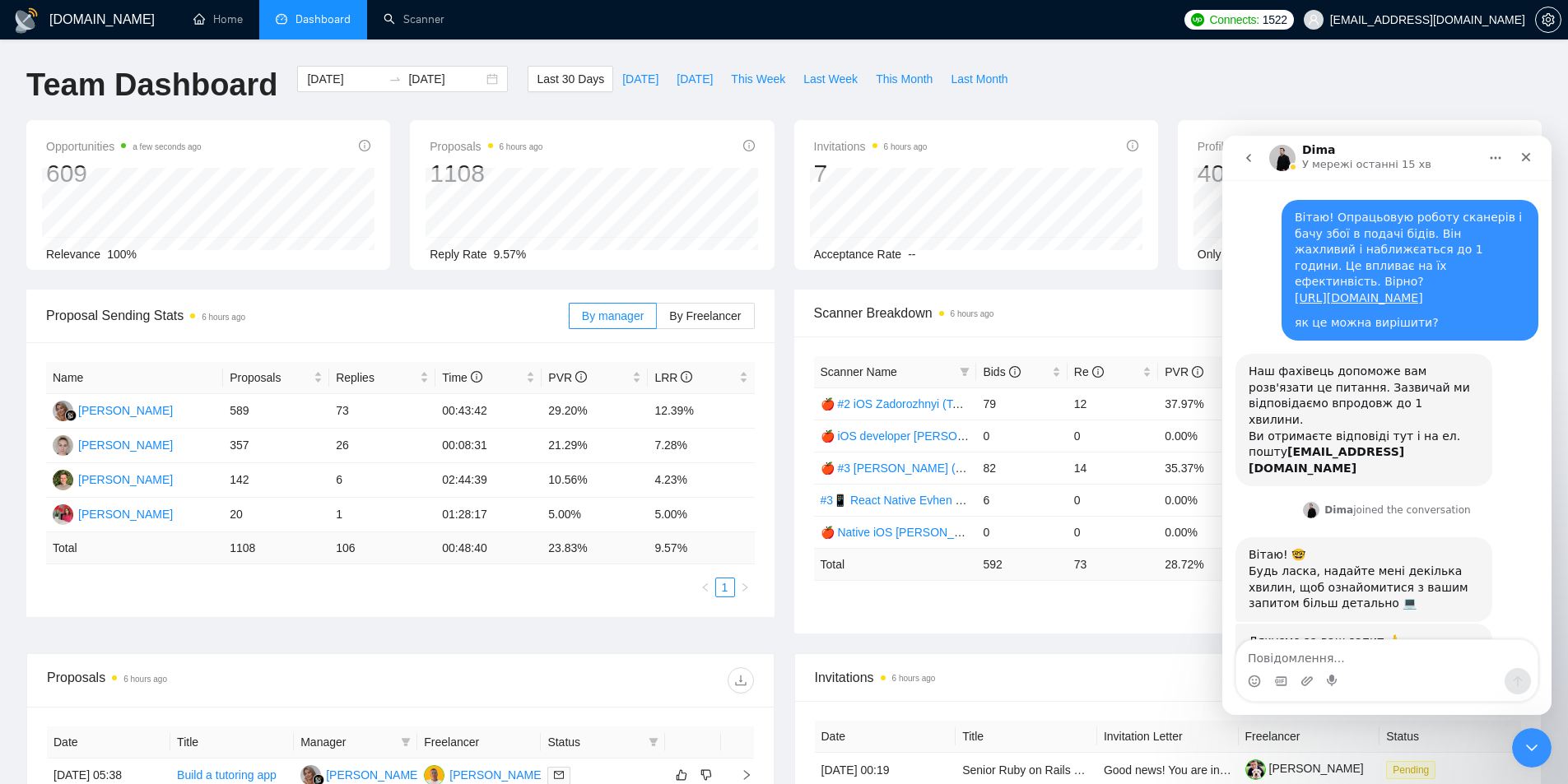
scroll to position [376, 0]
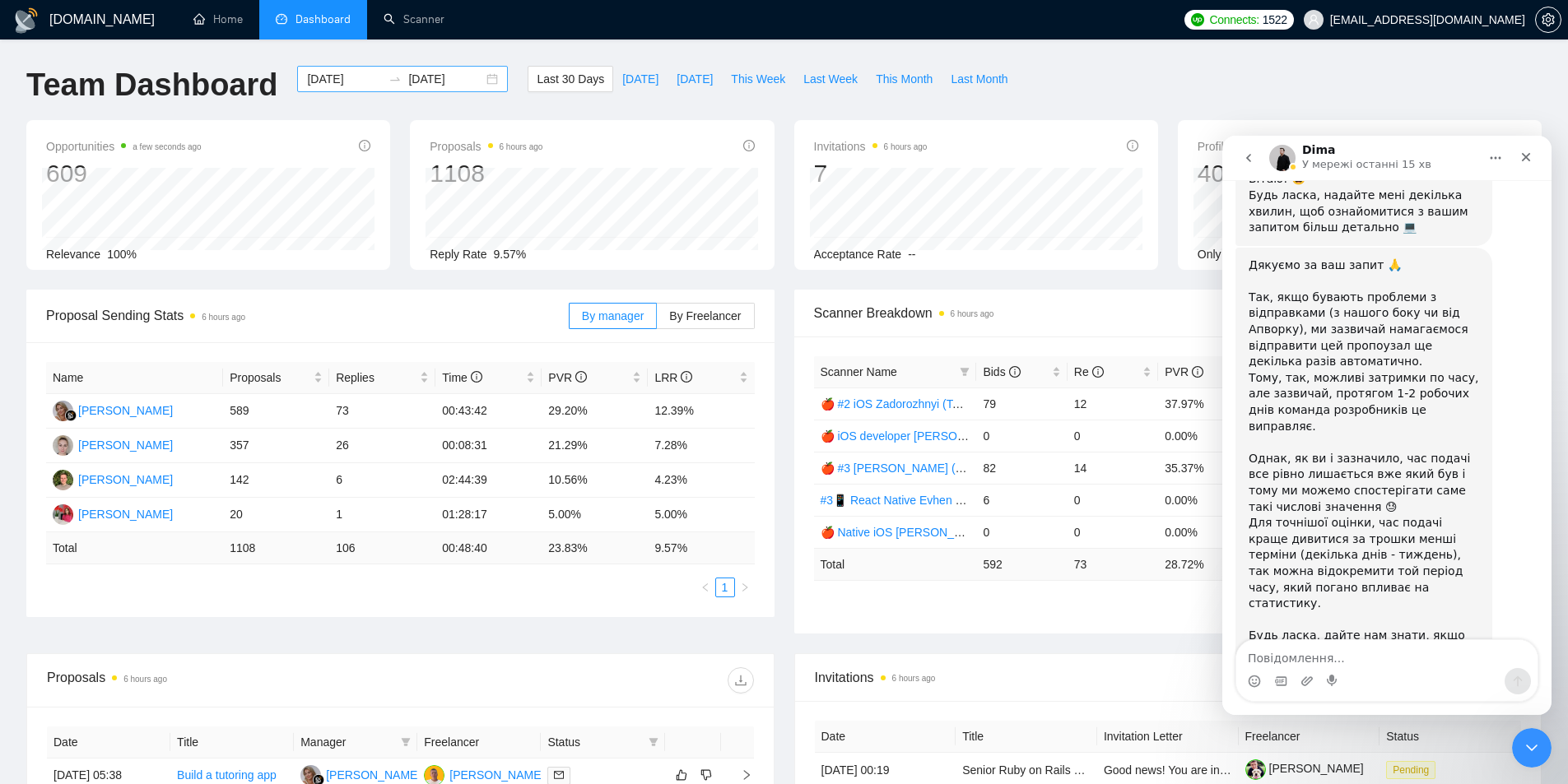
click at [325, 82] on input "[DATE]" at bounding box center [344, 78] width 75 height 18
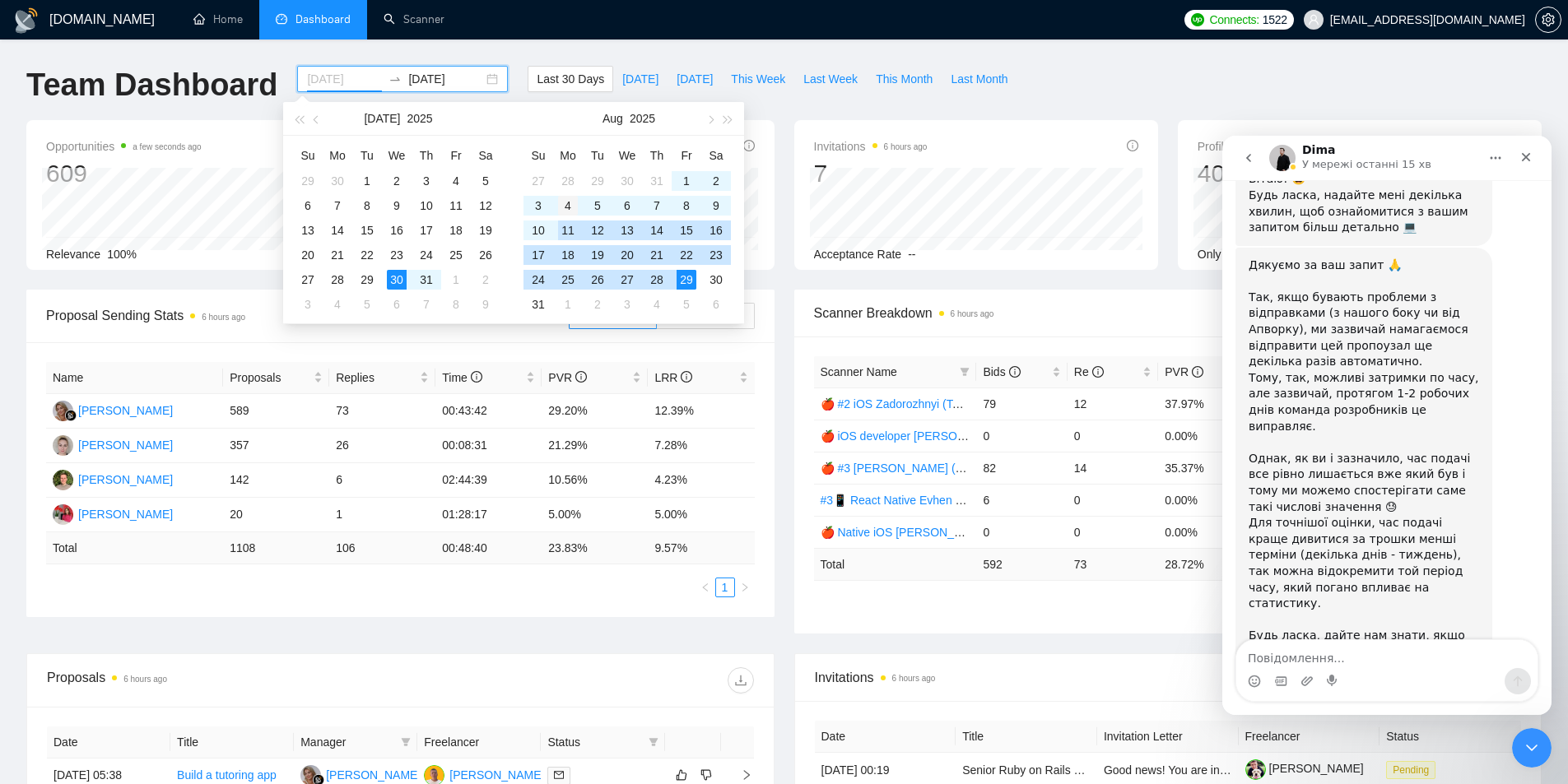
type input "2025-08-04"
click at [565, 207] on div "4" at bounding box center [567, 205] width 20 height 20
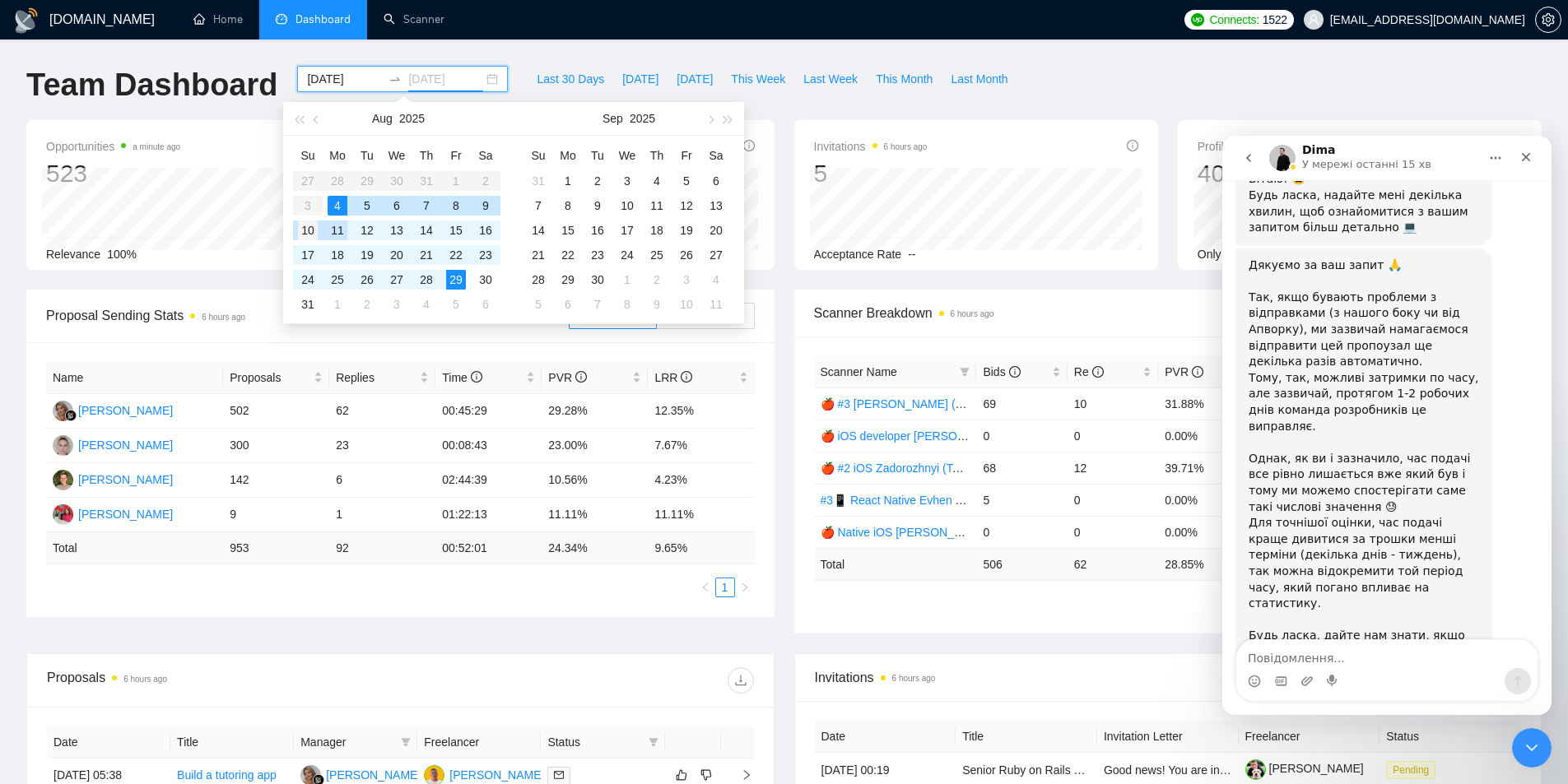
type input "2025-08-10"
click at [308, 229] on div "10" at bounding box center [308, 229] width 20 height 20
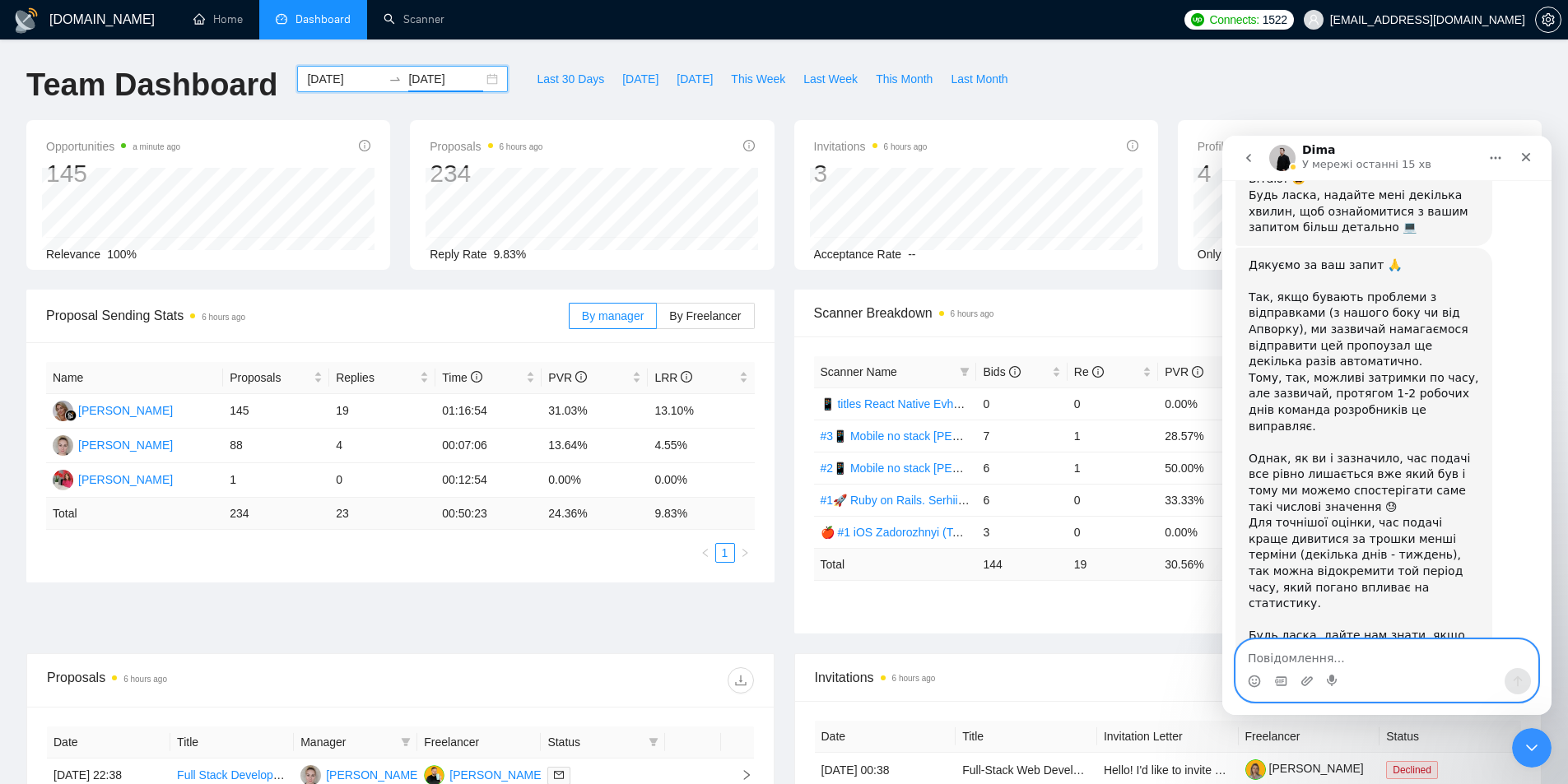
click at [1332, 654] on textarea "Повідомлення..." at bounding box center [1386, 654] width 301 height 28
type textarea "04/08-10/08"
drag, startPoint x: 471, startPoint y: 411, endPoint x: 442, endPoint y: 411, distance: 29.0
click at [442, 411] on td "01:16:54" at bounding box center [488, 411] width 106 height 35
